Goal: Information Seeking & Learning: Learn about a topic

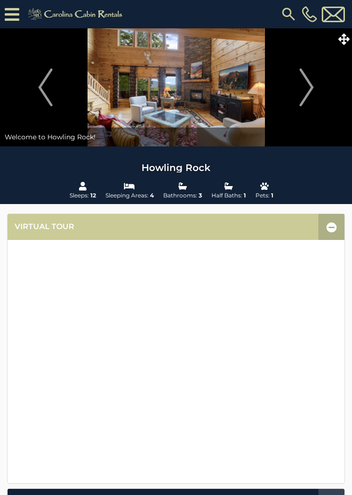
click at [345, 38] on icon at bounding box center [343, 39] width 11 height 11
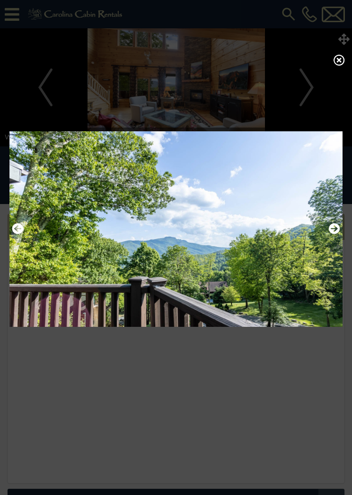
click at [343, 63] on icon at bounding box center [338, 59] width 11 height 11
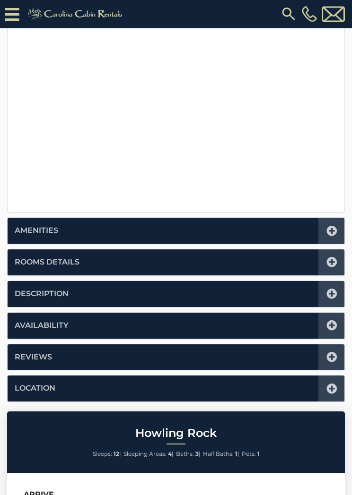
scroll to position [291, 0]
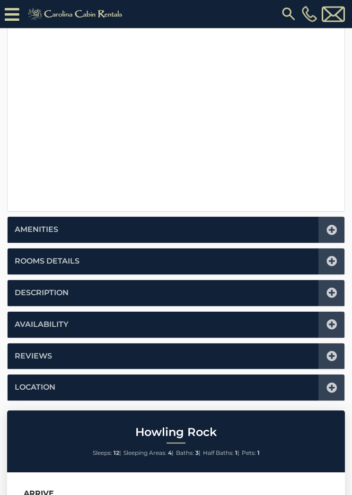
click at [329, 257] on icon at bounding box center [331, 262] width 10 height 10
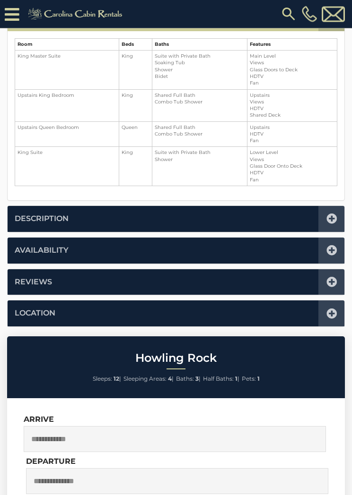
scroll to position [233, 0]
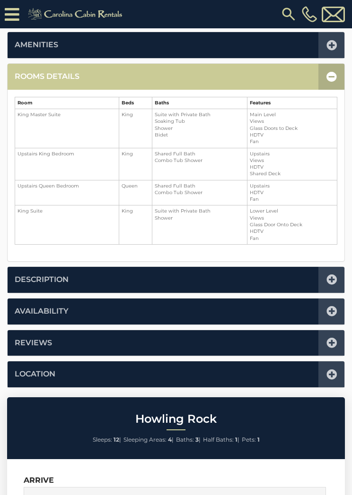
click at [350, 98] on div "Virtual Tour Amenities Amenities Game Room Air Conditioning: Central Heat: Cent…" at bounding box center [176, 194] width 352 height 388
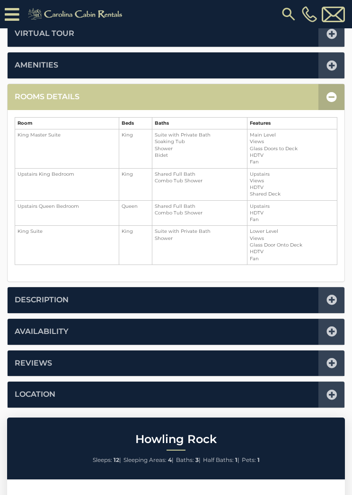
scroll to position [216, 0]
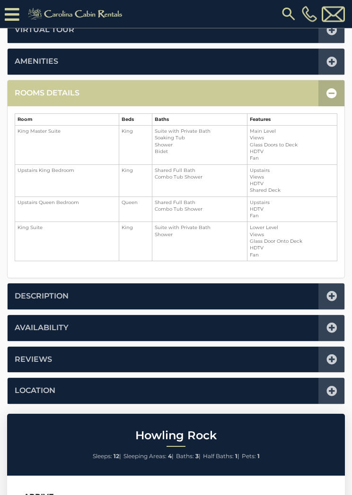
click at [83, 159] on td "King Master Suite" at bounding box center [67, 145] width 104 height 39
click at [333, 90] on icon at bounding box center [331, 93] width 10 height 10
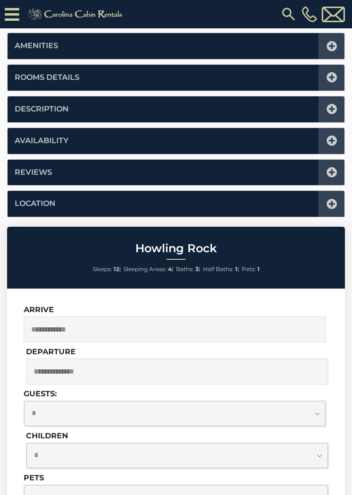
scroll to position [233, 0]
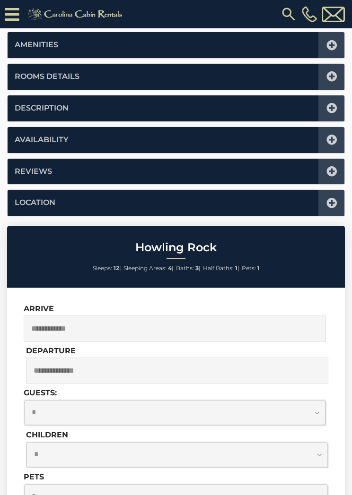
click at [332, 106] on icon at bounding box center [331, 108] width 10 height 10
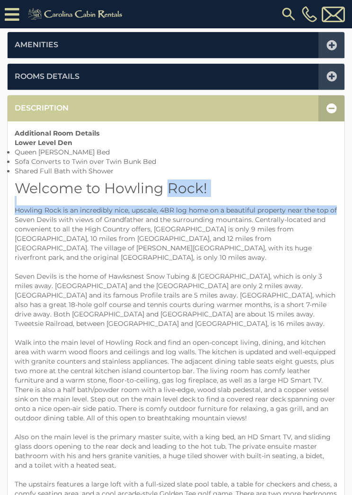
click at [247, 130] on div "Additional Room Details Lower Level Den Queen [PERSON_NAME] Bed Sofa Converts t…" at bounding box center [176, 488] width 337 height 734
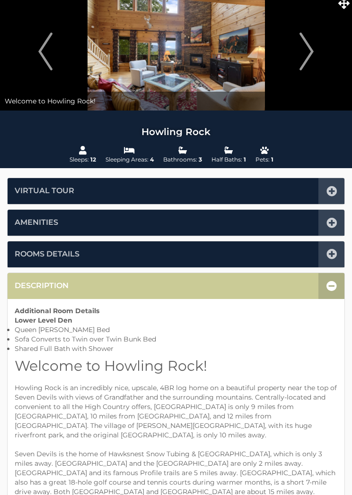
scroll to position [0, 0]
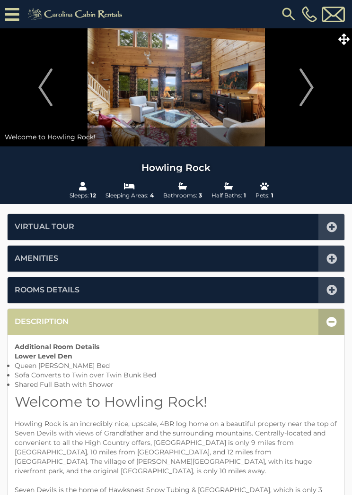
click at [332, 314] on div at bounding box center [331, 322] width 26 height 26
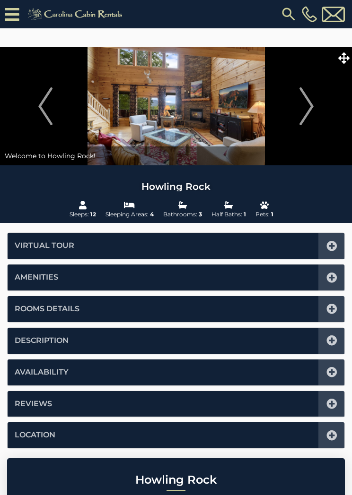
scroll to position [214, 0]
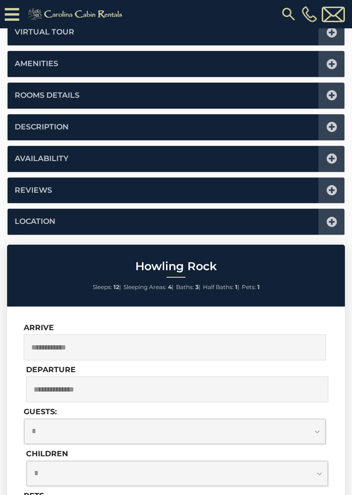
click at [329, 125] on icon at bounding box center [331, 127] width 10 height 10
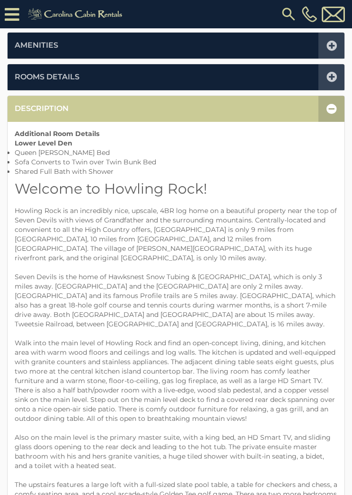
scroll to position [233, 0]
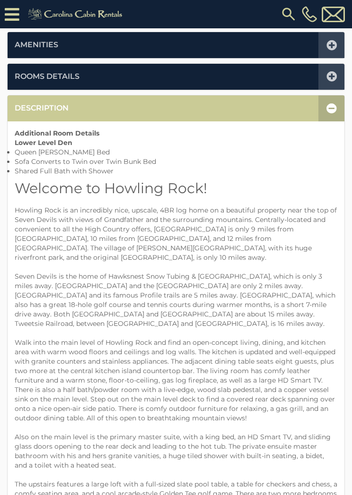
click at [328, 105] on icon at bounding box center [331, 108] width 10 height 10
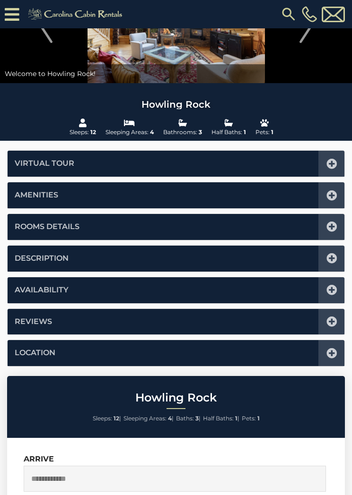
scroll to position [78, 0]
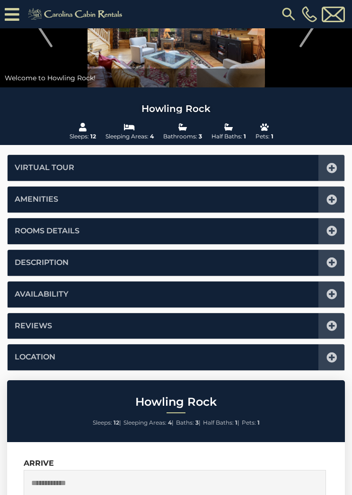
click at [331, 167] on icon at bounding box center [331, 168] width 10 height 10
